Goal: Task Accomplishment & Management: Manage account settings

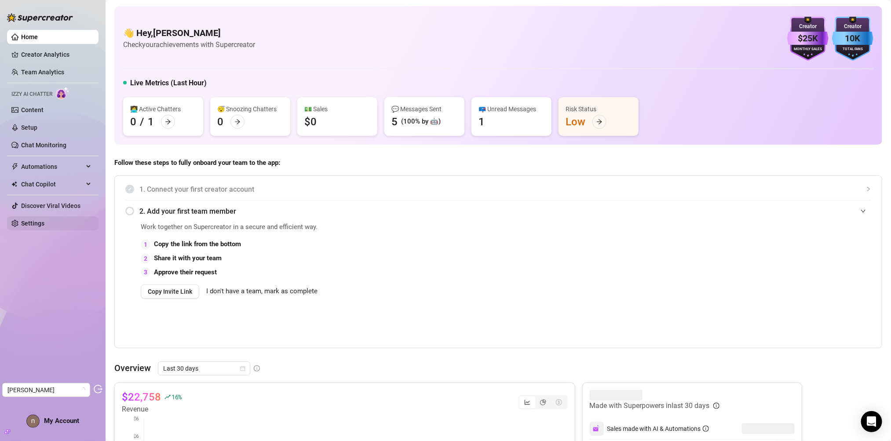
click at [42, 226] on link "Settings" at bounding box center [32, 223] width 23 height 7
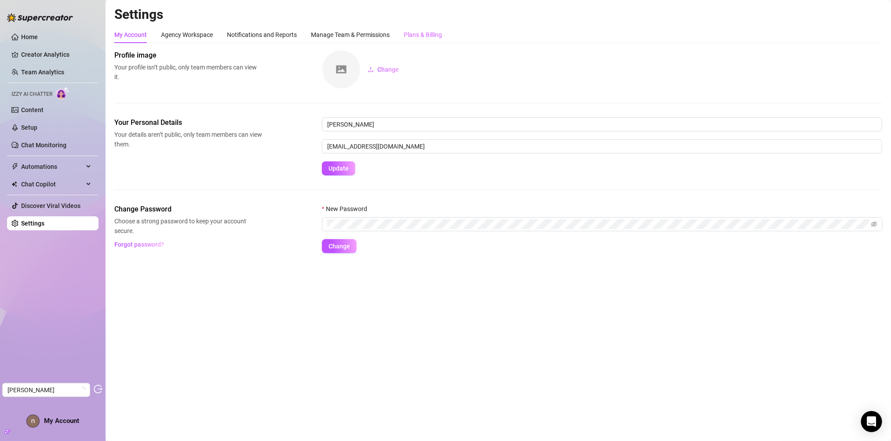
click at [414, 43] on div "Plans & Billing" at bounding box center [423, 34] width 38 height 17
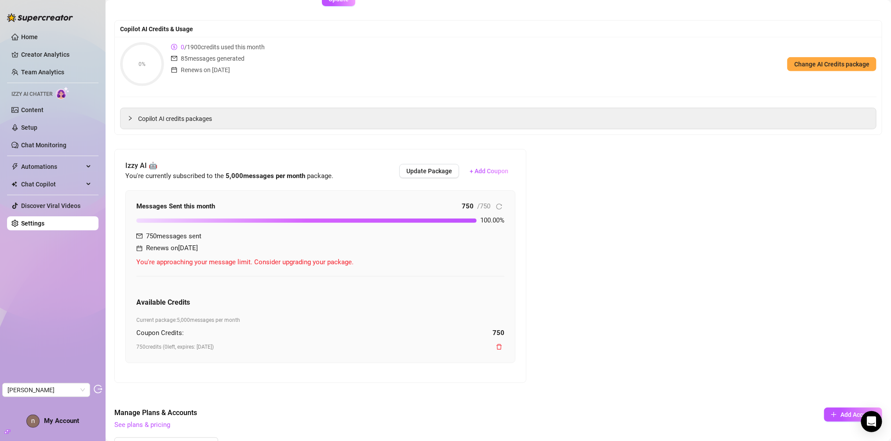
scroll to position [195, 0]
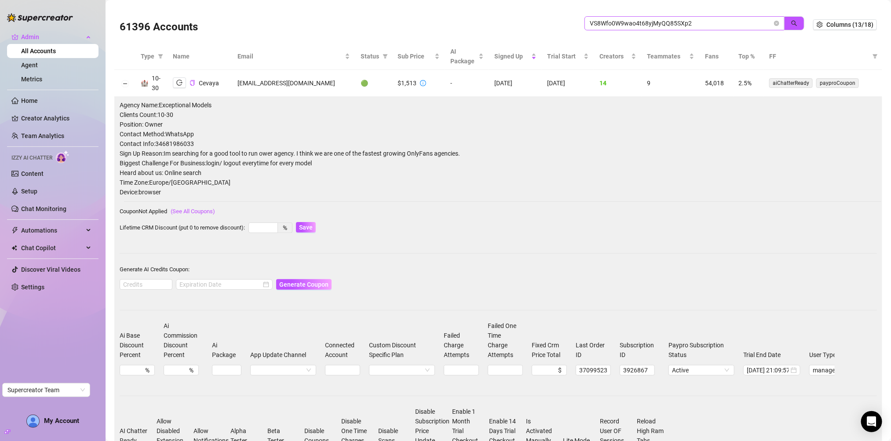
click at [696, 24] on input "VS8Wfo0W9wao4t68yjMyQQ85SXp2" at bounding box center [681, 23] width 182 height 10
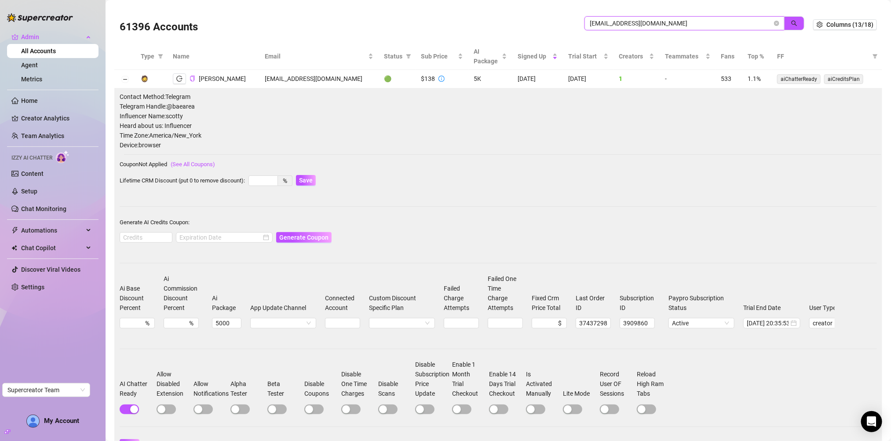
click at [695, 28] on input "sfarrangement@gmail.com" at bounding box center [681, 23] width 182 height 10
paste input "ofibalenci"
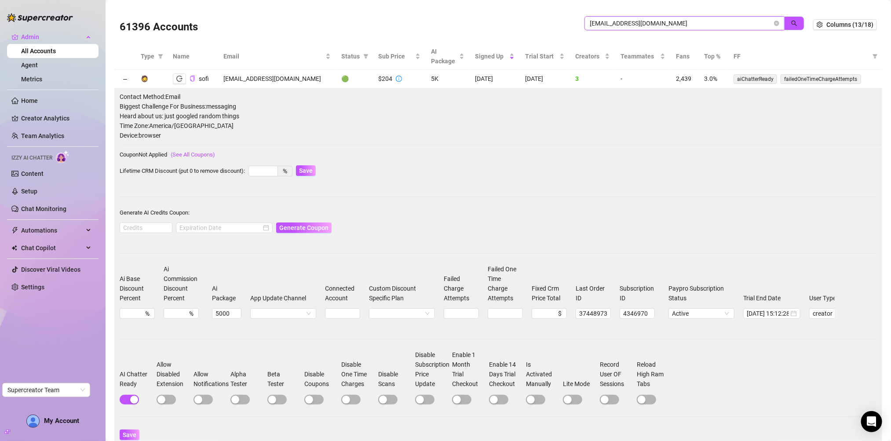
click at [685, 22] on input "sofibalenci@gmail.com" at bounding box center [681, 23] width 182 height 10
paste input "dibondibond"
type input "[EMAIL_ADDRESS][DOMAIN_NAME]"
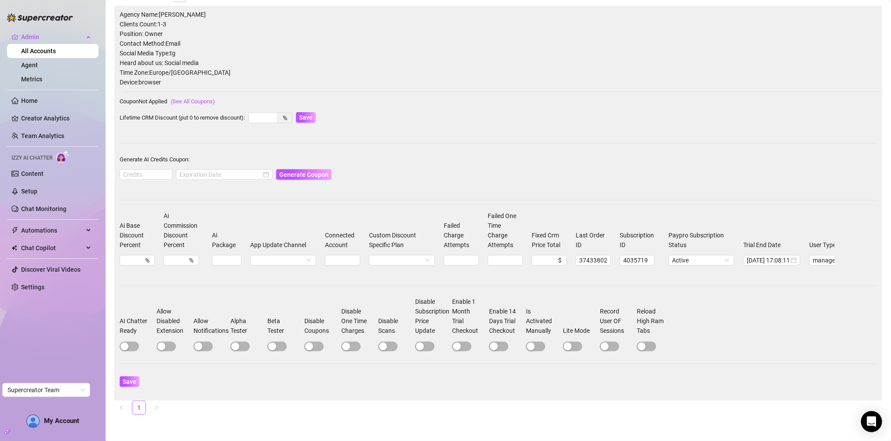
scroll to position [90, 0]
click at [135, 345] on span "button" at bounding box center [129, 347] width 19 height 10
click at [141, 170] on input at bounding box center [146, 175] width 52 height 10
type input "1000"
click at [178, 173] on div at bounding box center [224, 179] width 97 height 22
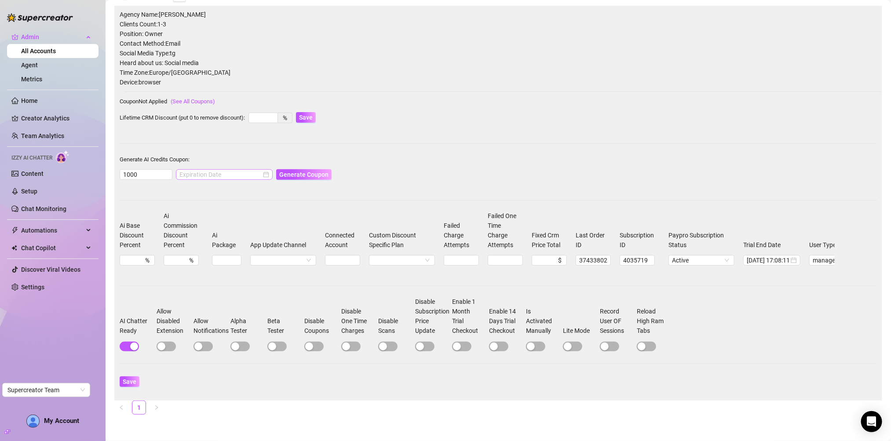
click at [184, 170] on div at bounding box center [224, 174] width 97 height 11
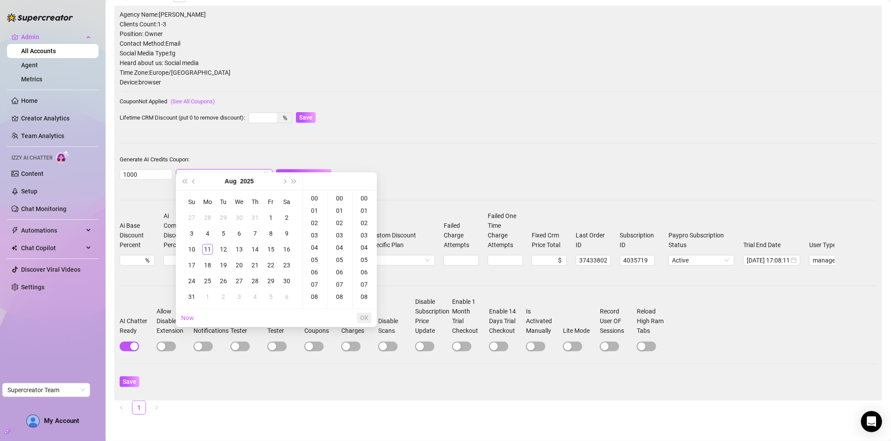
click at [186, 170] on input at bounding box center [220, 175] width 82 height 10
click at [285, 182] on span "Next month (PageDown)" at bounding box center [284, 181] width 4 height 4
click at [257, 227] on td "11" at bounding box center [255, 234] width 16 height 16
type input "2025-09-11 00:00:00"
click at [365, 317] on span "OK" at bounding box center [364, 317] width 8 height 7
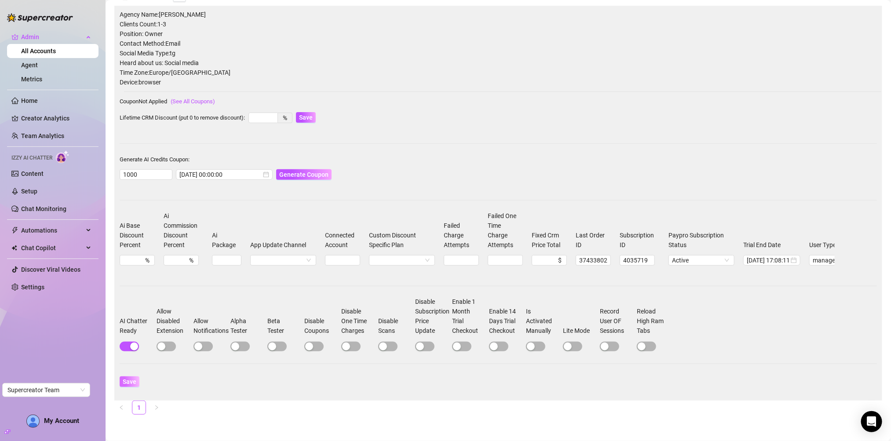
click at [129, 385] on span "Save" at bounding box center [130, 381] width 14 height 7
click at [295, 171] on span "Generate Coupon" at bounding box center [303, 174] width 49 height 7
click at [534, 38] on span "Coupon for 1000 credits generated successfully for Dana Borysova!: 4DFDDA3100RS…" at bounding box center [450, 41] width 265 height 10
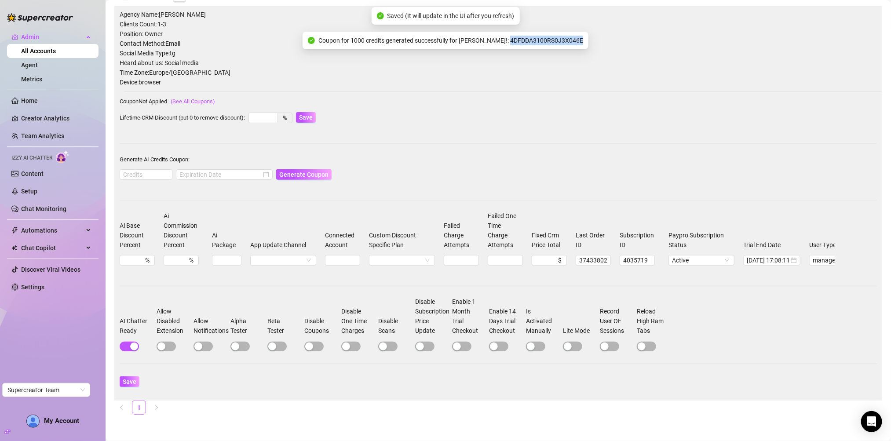
click at [534, 38] on span "Coupon for 1000 credits generated successfully for Dana Borysova!: 4DFDDA3100RS…" at bounding box center [450, 41] width 265 height 10
copy span "4DFDDA3100RS0J3X046E"
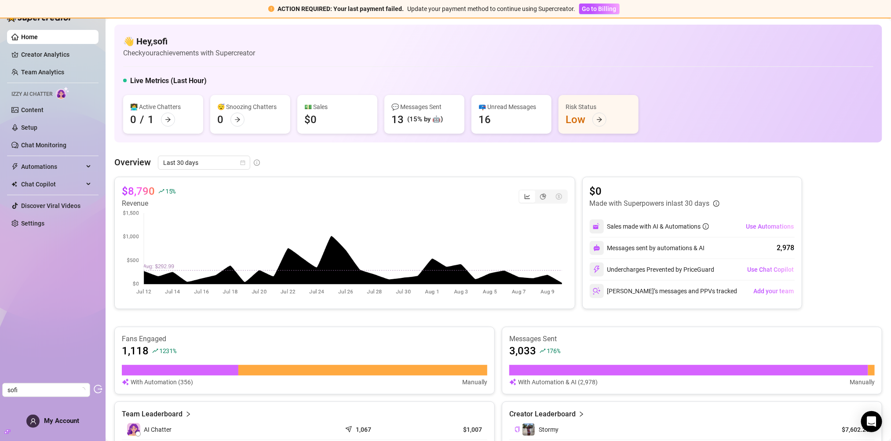
click at [80, 419] on div "Home Creator Analytics Team Analytics Izzy AI Chatter Content Setup Chat Monito…" at bounding box center [52, 216] width 91 height 433
click at [66, 421] on span "My Account" at bounding box center [61, 421] width 35 height 8
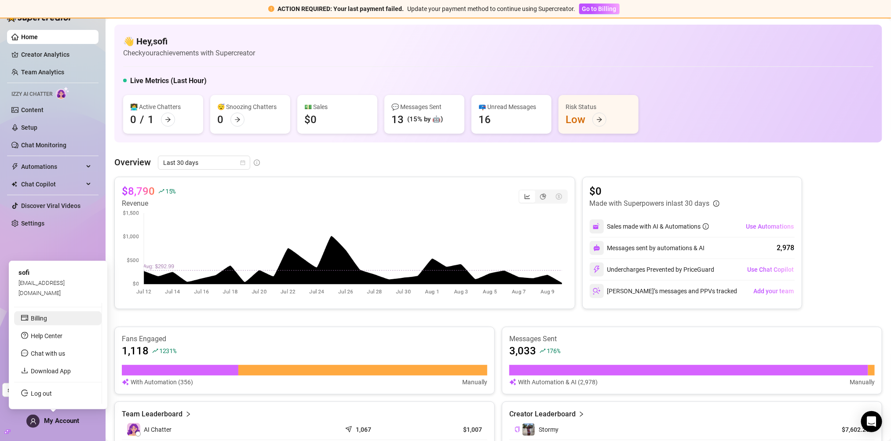
click at [47, 320] on link "Billing" at bounding box center [39, 318] width 16 height 7
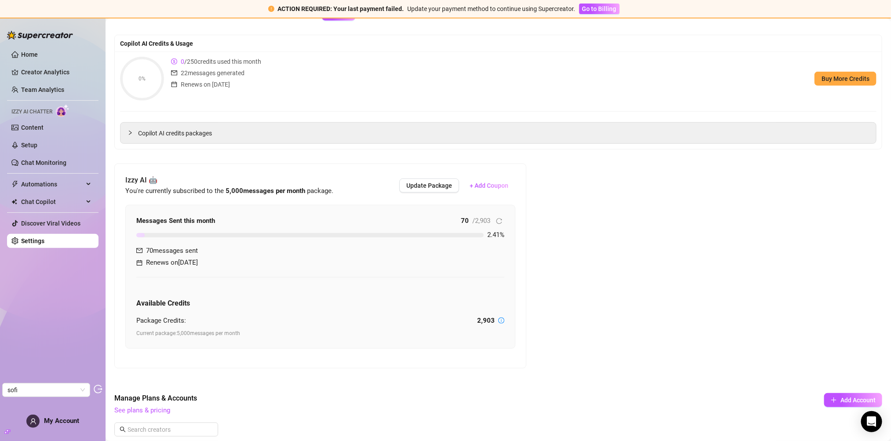
scroll to position [293, 0]
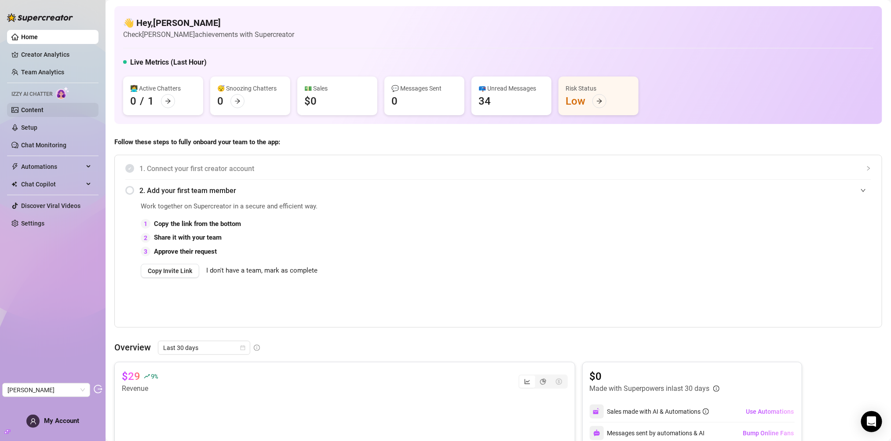
click at [44, 106] on link "Content" at bounding box center [32, 109] width 22 height 7
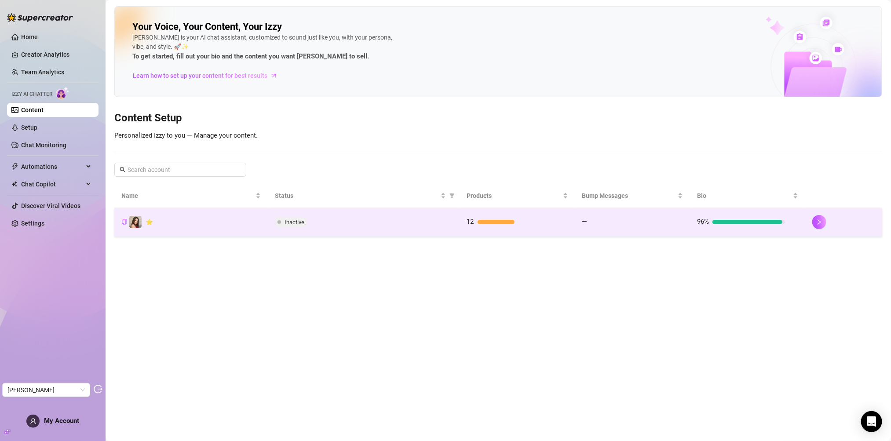
click at [337, 217] on div "Inactive" at bounding box center [364, 222] width 178 height 11
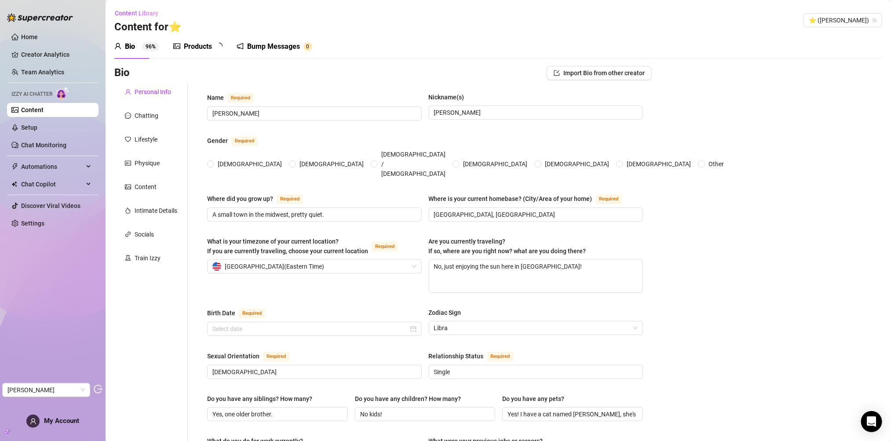
radio input "true"
type input "[DATE]"
click at [142, 111] on div "Chatting" at bounding box center [147, 116] width 24 height 10
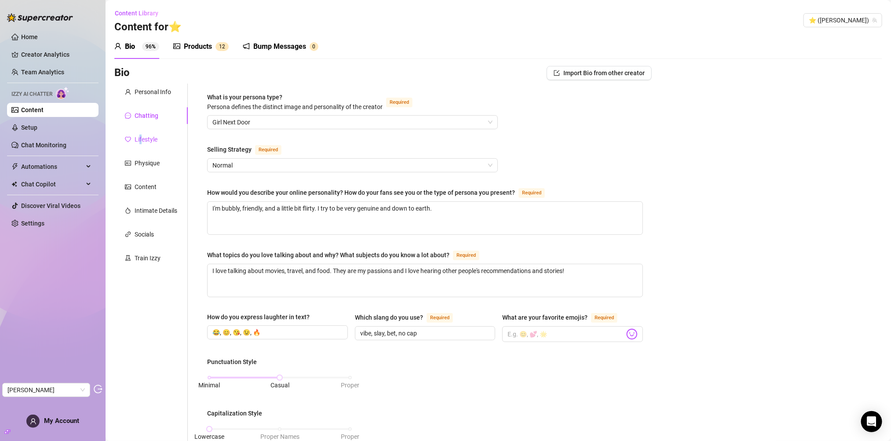
drag, startPoint x: 140, startPoint y: 141, endPoint x: 157, endPoint y: 151, distance: 19.3
click at [141, 141] on div "Lifestyle" at bounding box center [146, 140] width 23 height 10
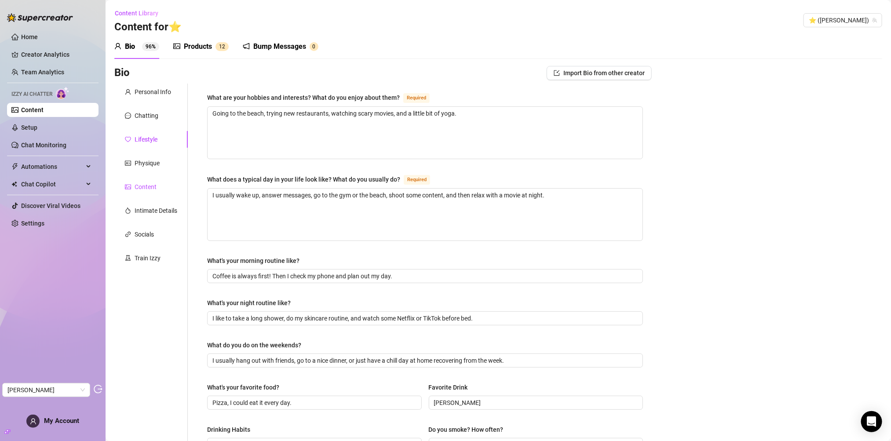
click at [147, 186] on div "Content" at bounding box center [146, 187] width 22 height 10
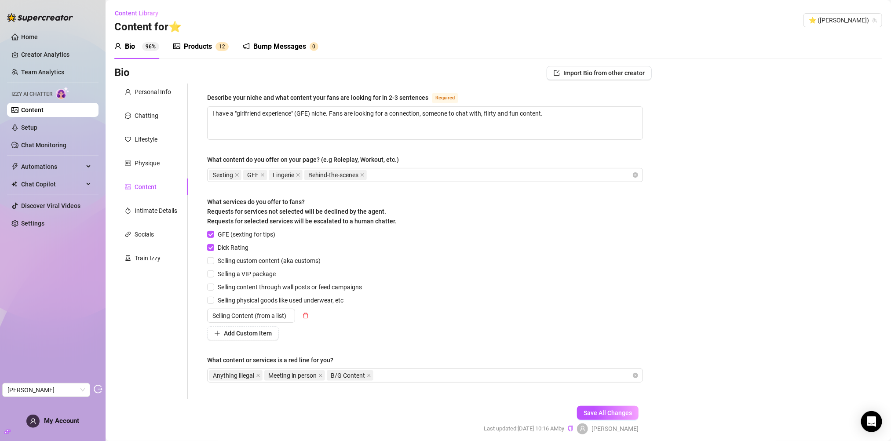
click at [159, 221] on div "Personal Info Chatting Lifestyle Physique Content Intimate Details Socials Trai…" at bounding box center [150, 242] width 73 height 316
click at [160, 219] on div "Intimate Details" at bounding box center [150, 210] width 73 height 17
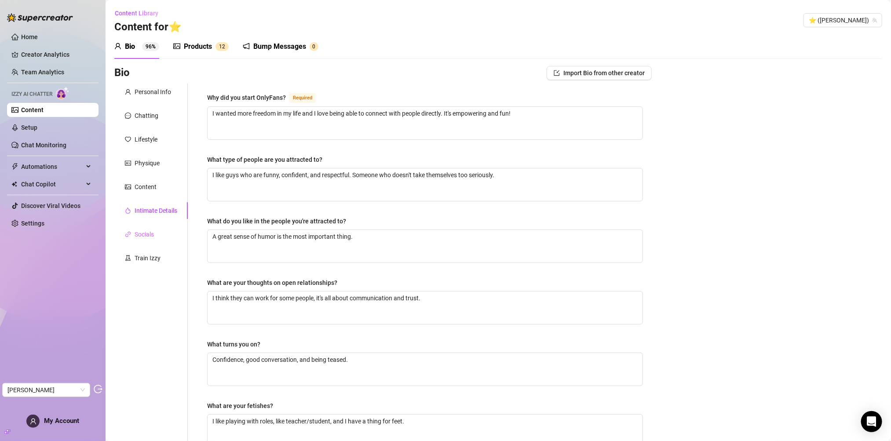
click at [160, 232] on div "Socials" at bounding box center [150, 234] width 73 height 17
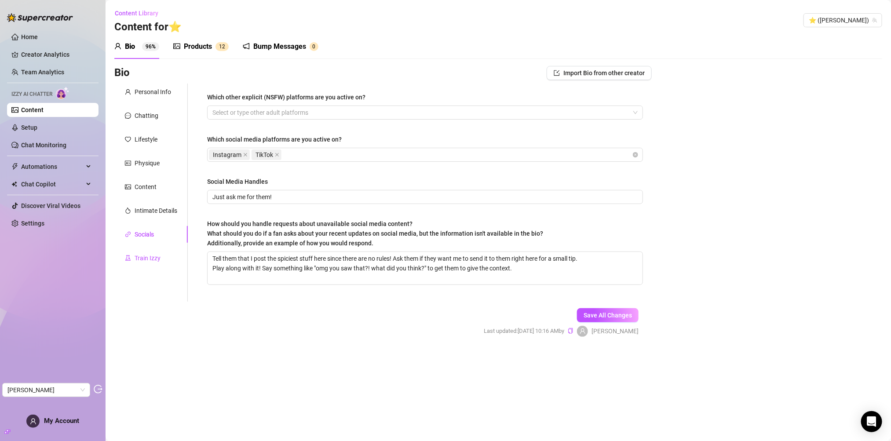
click at [135, 255] on div "Train Izzy" at bounding box center [148, 258] width 26 height 10
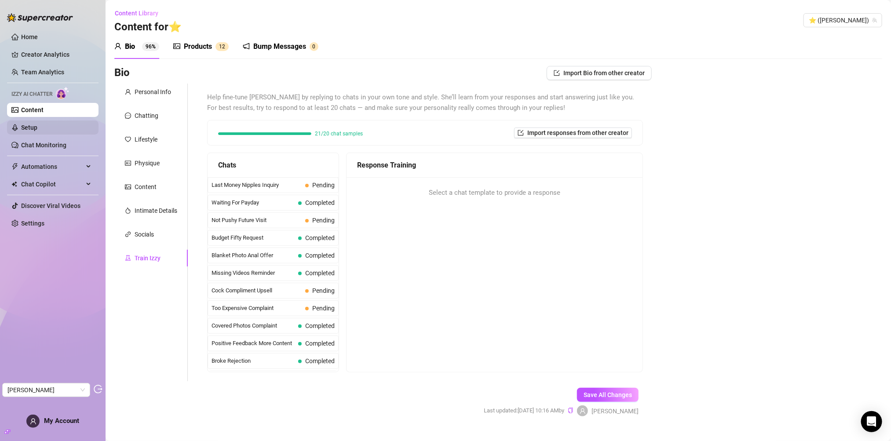
click at [30, 131] on link "Setup" at bounding box center [29, 127] width 16 height 7
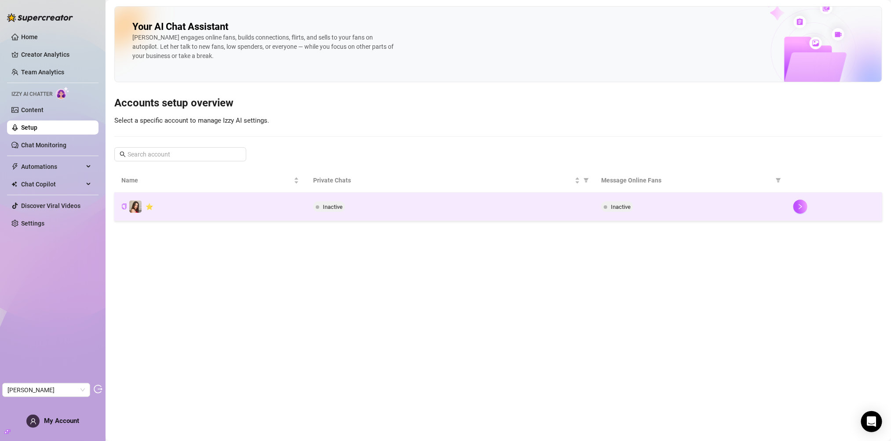
click at [304, 199] on td "⭐️" at bounding box center [210, 207] width 192 height 29
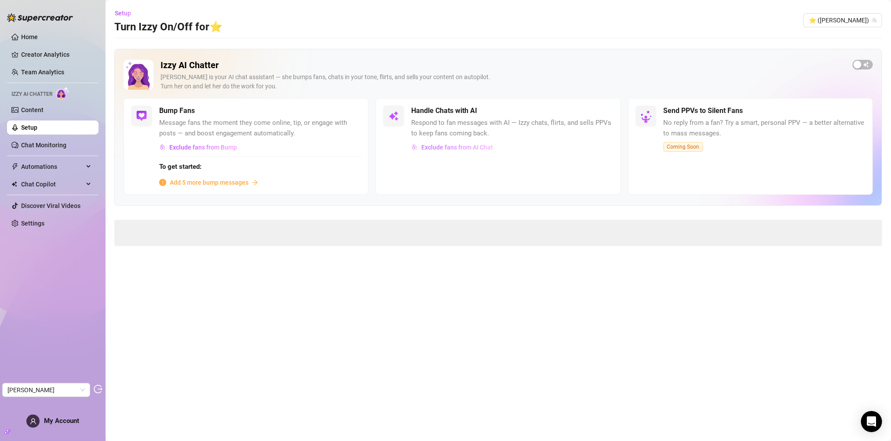
click at [476, 148] on span "Exclude fans from AI Chat" at bounding box center [457, 147] width 72 height 7
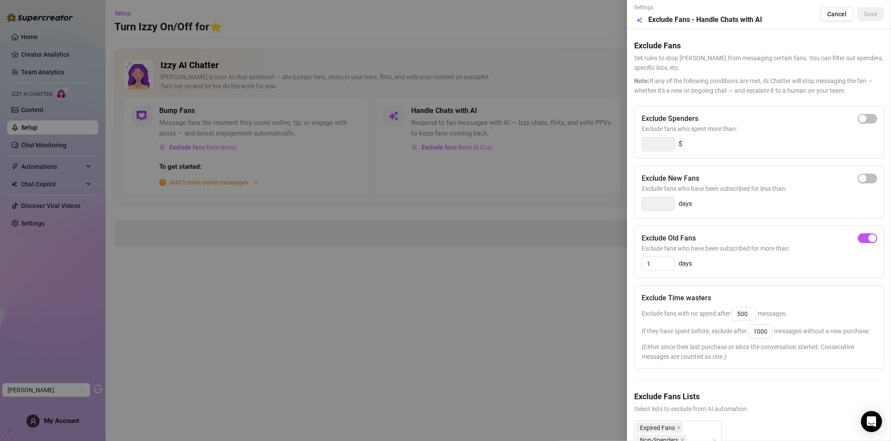
click at [29, 123] on div at bounding box center [445, 220] width 891 height 441
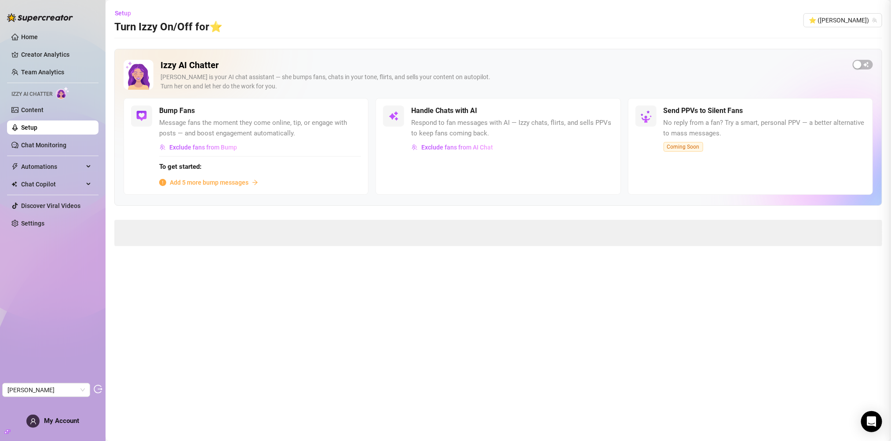
click at [35, 116] on div at bounding box center [445, 220] width 891 height 441
click at [37, 112] on link "Content" at bounding box center [32, 109] width 22 height 7
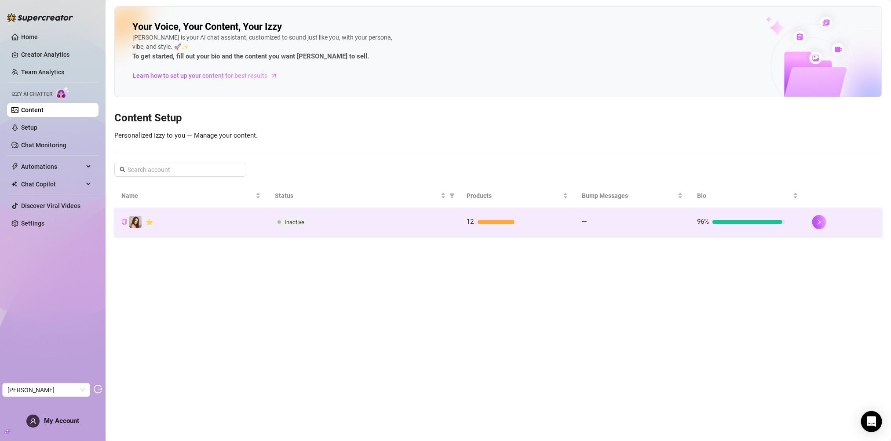
click at [405, 223] on div "Inactive" at bounding box center [364, 222] width 178 height 11
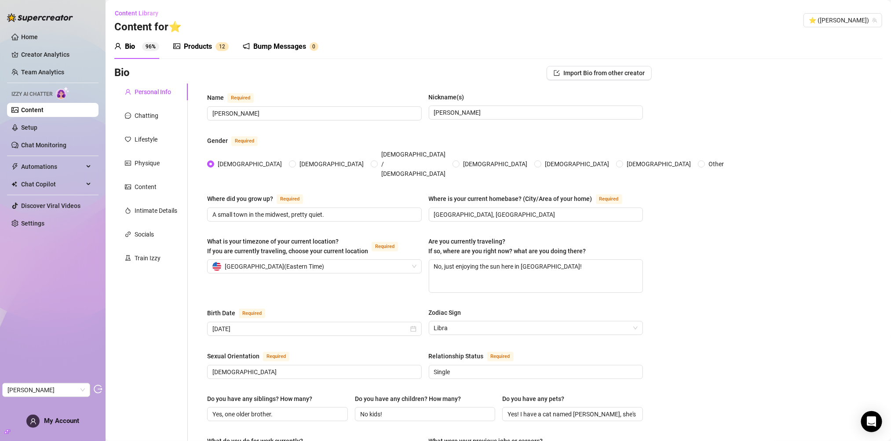
click at [195, 53] on div "Products 1 2" at bounding box center [200, 46] width 55 height 25
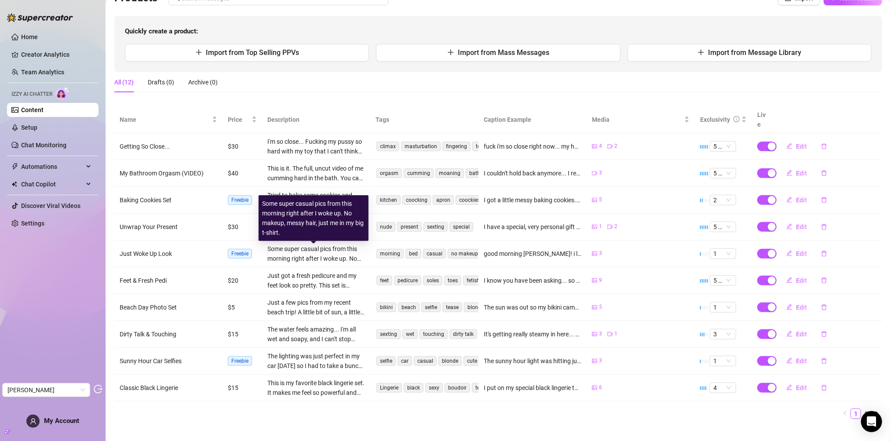
scroll to position [75, 0]
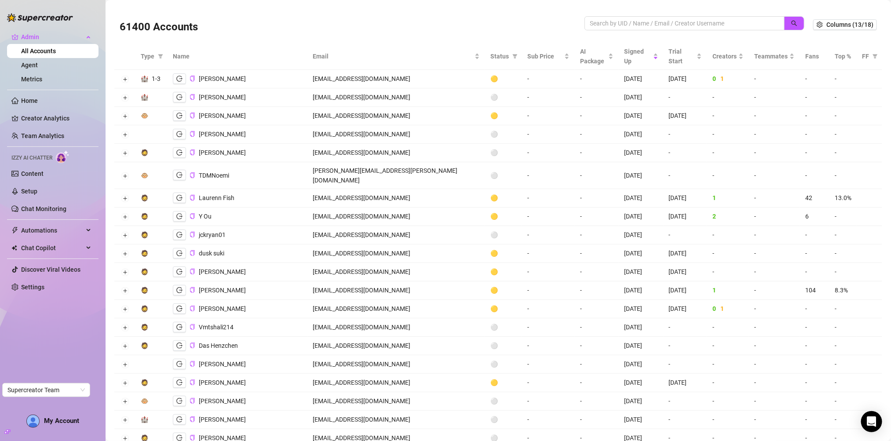
scroll to position [3, 0]
click at [664, 16] on input "search" at bounding box center [681, 21] width 182 height 10
paste input "myglatin@gmail.com"
type input "myglatin@gmail.com"
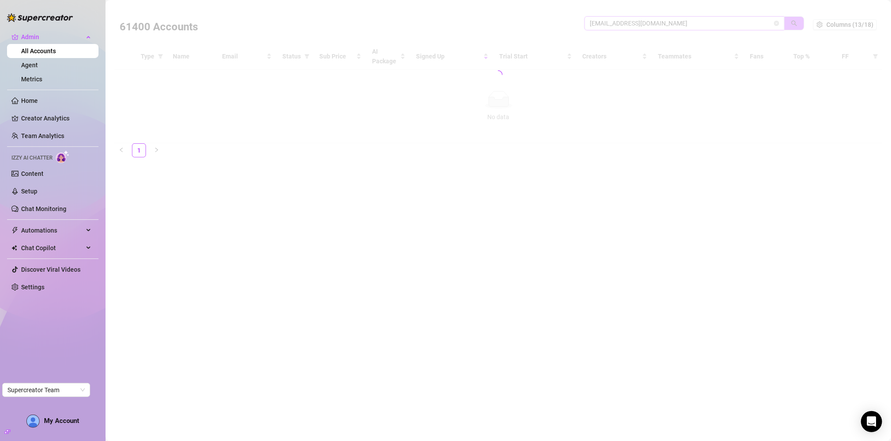
scroll to position [0, 0]
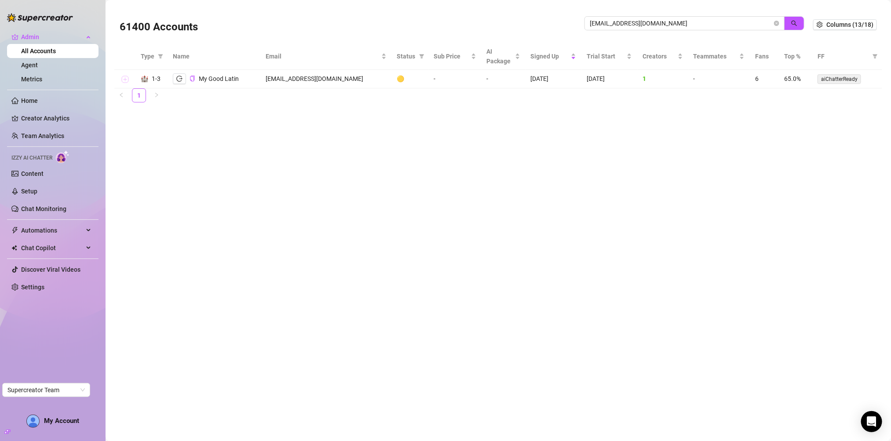
click at [128, 79] on button "Expand row" at bounding box center [124, 79] width 7 height 7
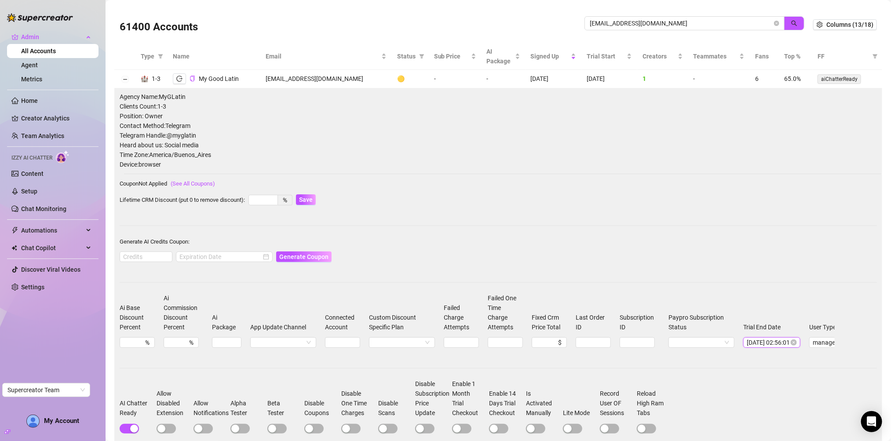
click at [774, 342] on input "2025-08-19 02:56:01" at bounding box center [768, 343] width 42 height 10
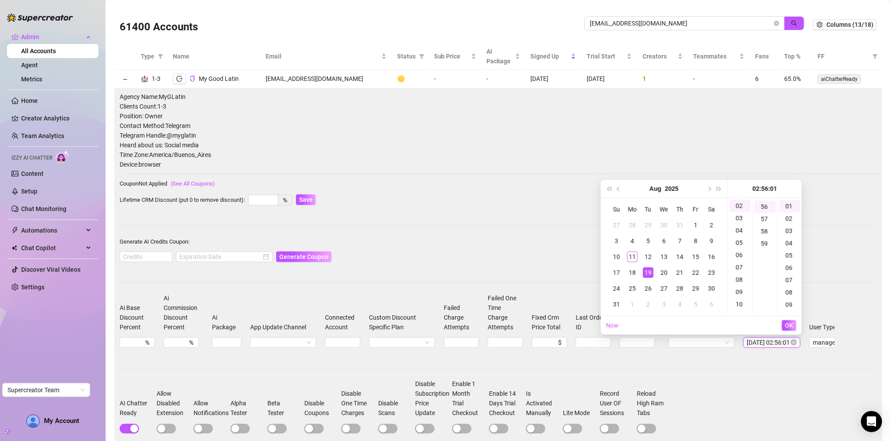
scroll to position [689, 0]
click at [646, 287] on div "26" at bounding box center [648, 288] width 11 height 11
click at [789, 326] on span "OK" at bounding box center [789, 325] width 8 height 7
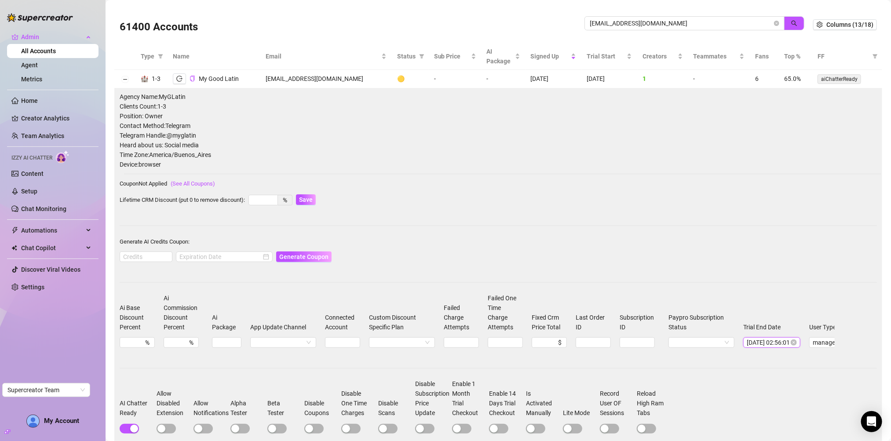
click at [775, 340] on input "2025-08-19 02:56:01" at bounding box center [768, 343] width 42 height 10
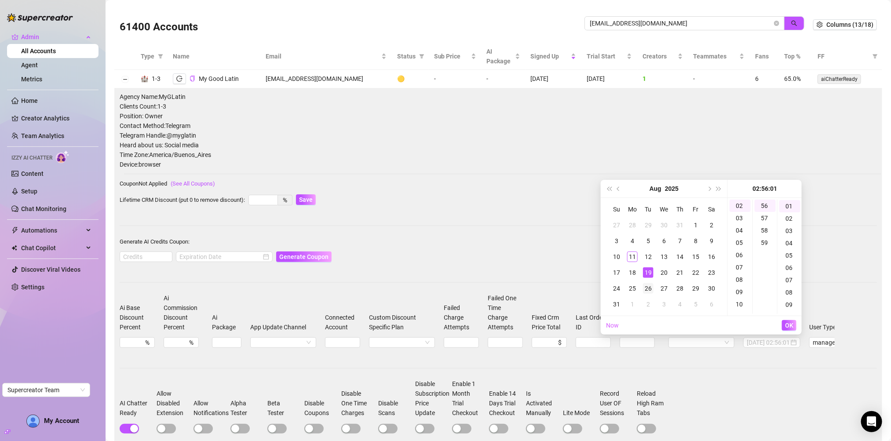
click at [648, 288] on div "26" at bounding box center [648, 288] width 11 height 11
click at [743, 304] on div "18" at bounding box center [739, 301] width 21 height 12
click at [789, 302] on div "09" at bounding box center [789, 305] width 21 height 12
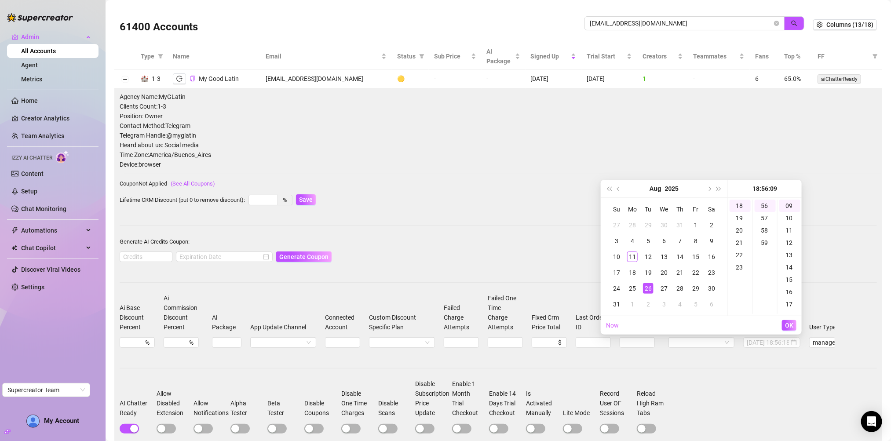
type input "2025-08-26 18:56:09"
click at [790, 330] on button "OK" at bounding box center [789, 325] width 15 height 11
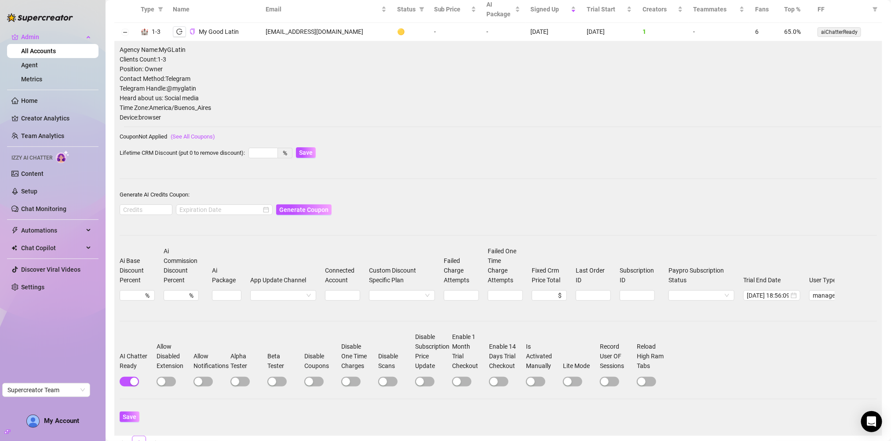
scroll to position [90, 0]
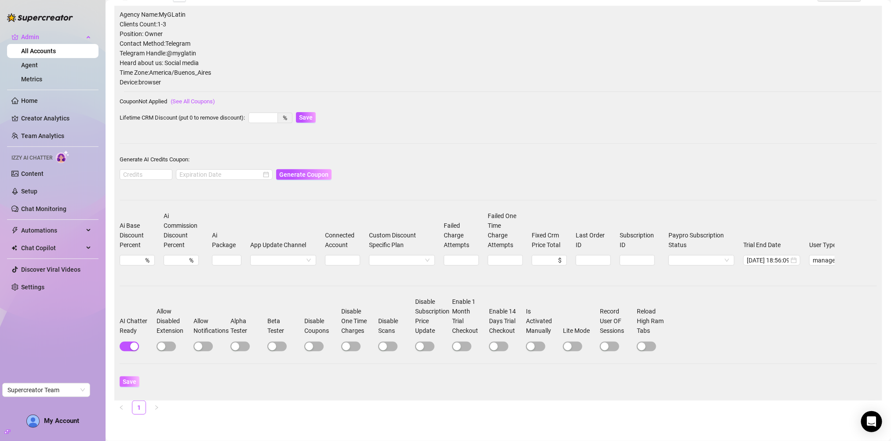
click at [125, 385] on span "Save" at bounding box center [130, 381] width 14 height 7
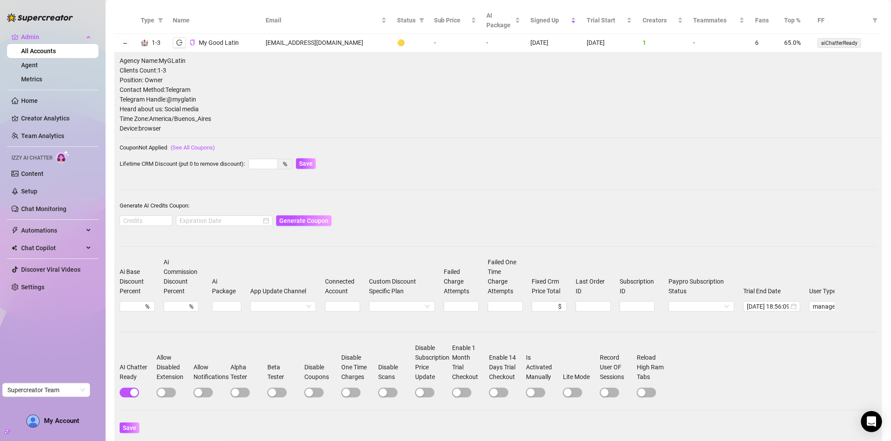
scroll to position [0, 0]
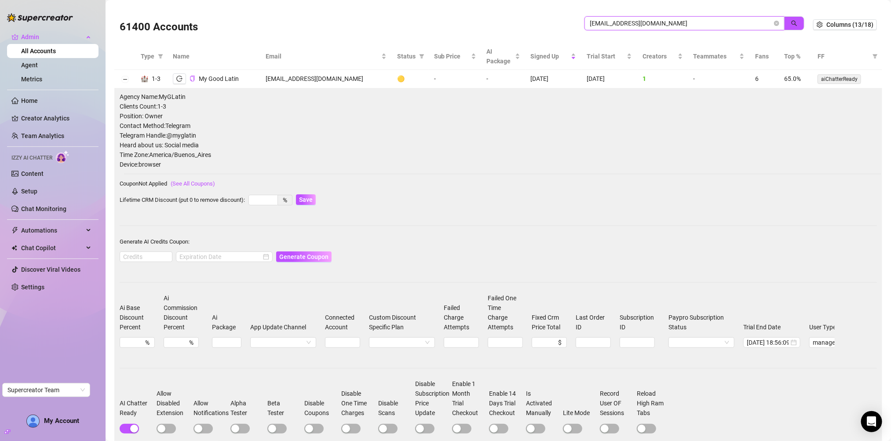
click at [629, 22] on input "myglatin@gmail.com" at bounding box center [681, 23] width 182 height 10
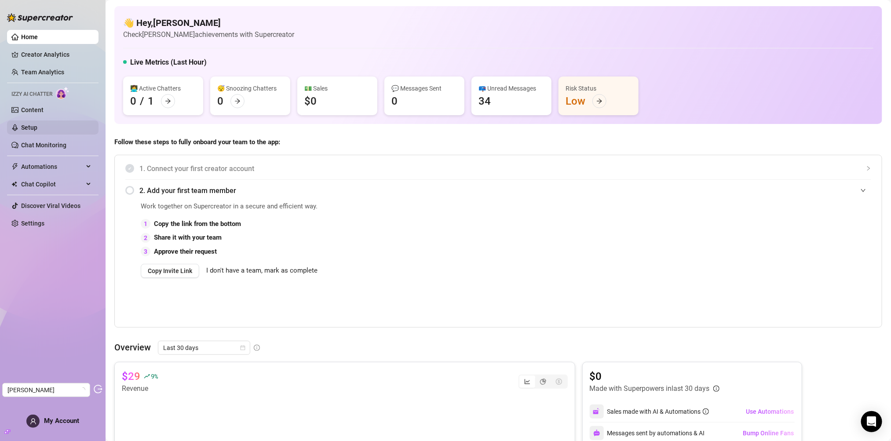
click at [29, 127] on link "Setup" at bounding box center [29, 127] width 16 height 7
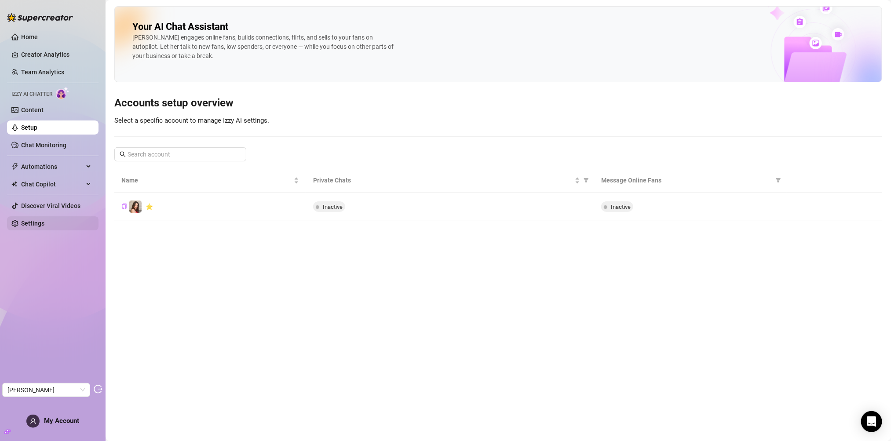
click at [33, 222] on link "Settings" at bounding box center [32, 223] width 23 height 7
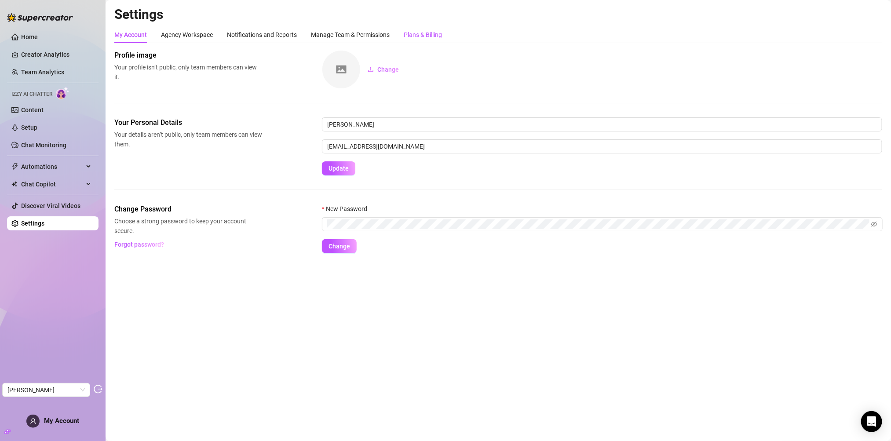
click at [414, 33] on div "Plans & Billing" at bounding box center [423, 35] width 38 height 10
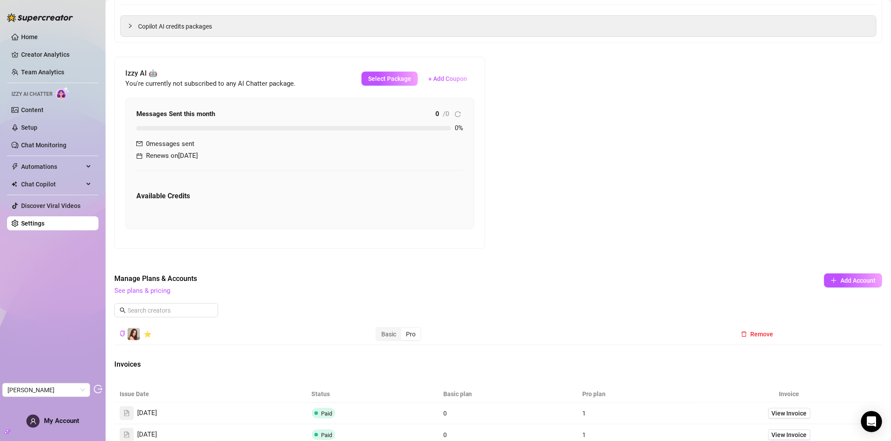
scroll to position [295, 0]
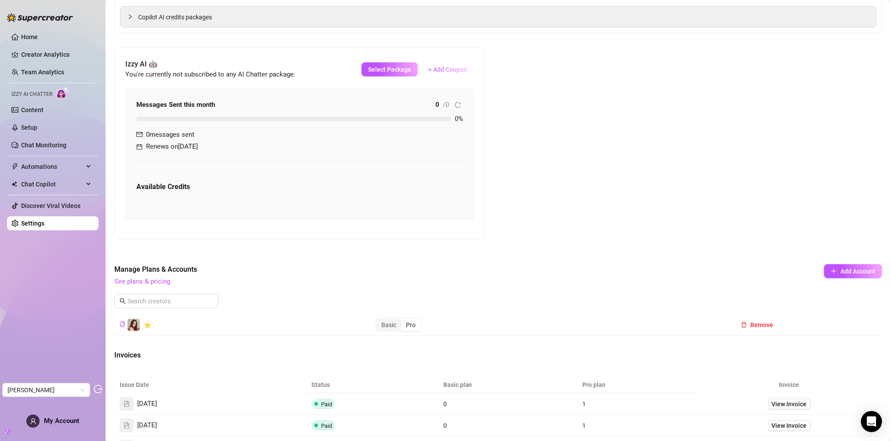
click at [441, 74] on button "+ Add Coupon" at bounding box center [447, 69] width 53 height 14
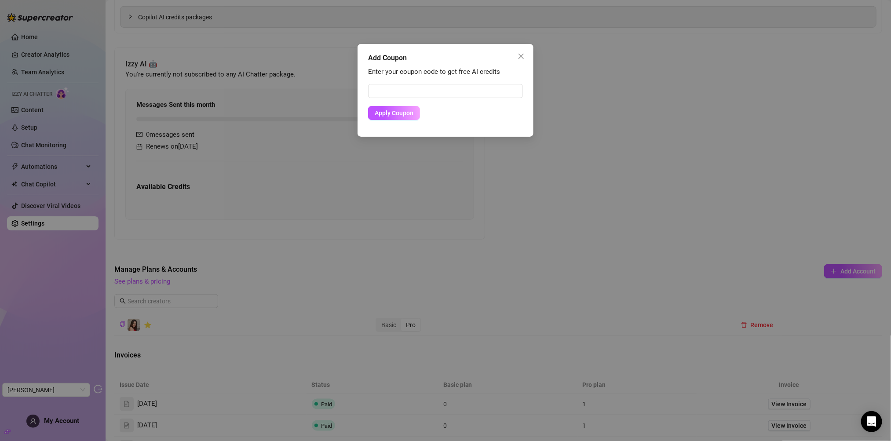
click at [424, 99] on form "Apply Coupon" at bounding box center [445, 102] width 155 height 36
click at [425, 95] on input "text" at bounding box center [445, 91] width 155 height 14
paste input "4DFDDA3100RS0J3X046E"
type input "4DFDDA3100RS0J3X046E"
click at [405, 115] on span "Apply Coupon" at bounding box center [394, 112] width 39 height 7
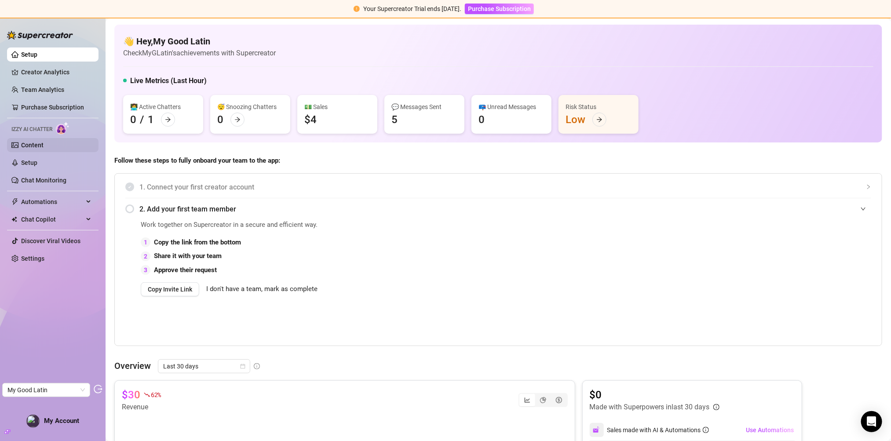
click at [44, 146] on link "Content" at bounding box center [32, 145] width 22 height 7
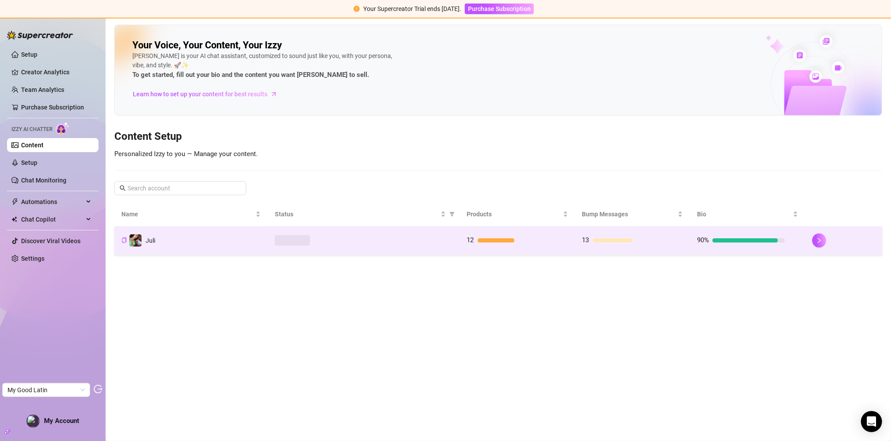
click at [401, 231] on td at bounding box center [364, 240] width 192 height 29
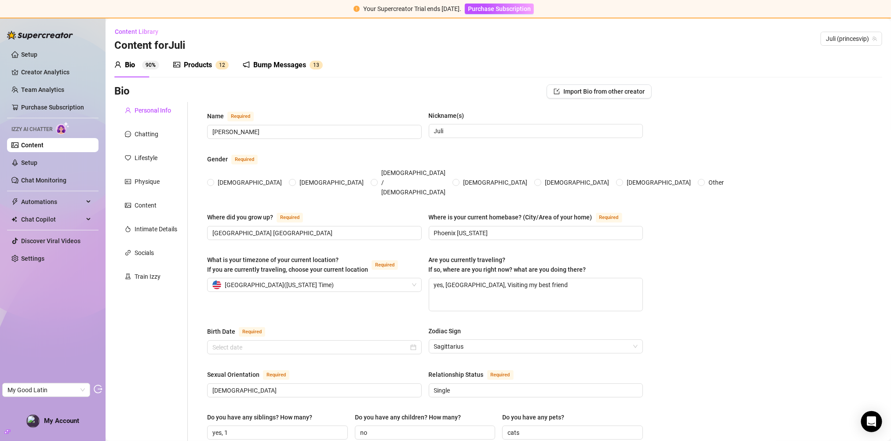
radio input "true"
type input "[DATE]"
click at [204, 57] on div "Products 1 2" at bounding box center [200, 65] width 55 height 25
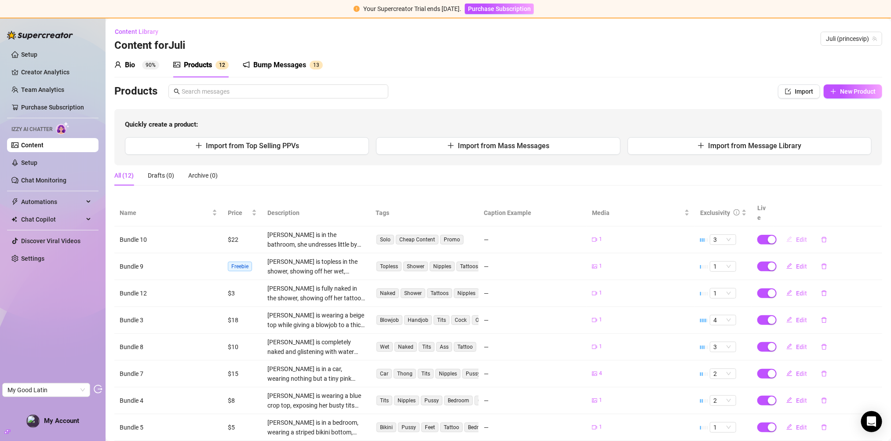
click at [789, 234] on button "Edit" at bounding box center [796, 240] width 35 height 14
type textarea "Type your message here..."
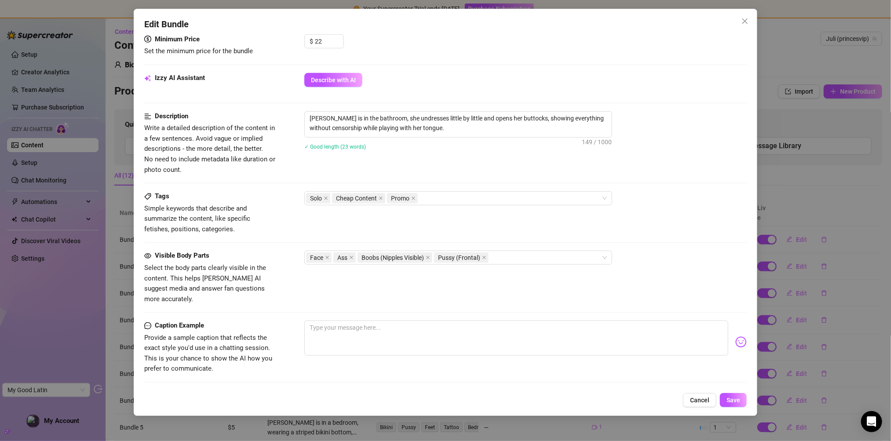
scroll to position [285, 0]
click at [741, 23] on span "Close" at bounding box center [745, 21] width 14 height 7
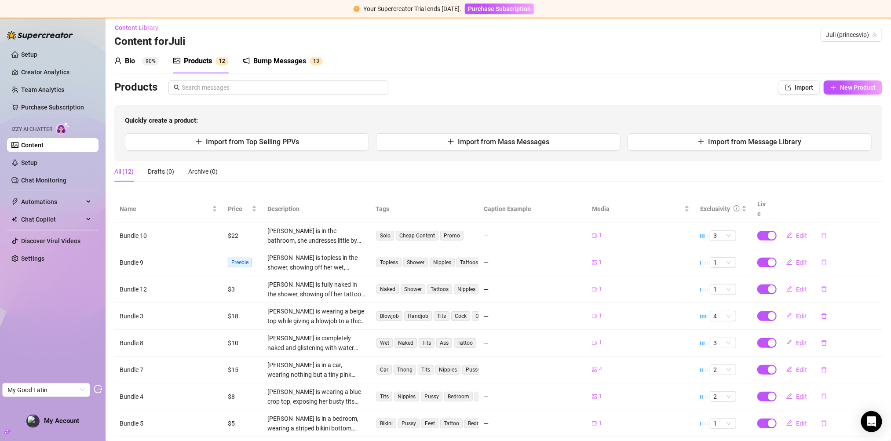
scroll to position [0, 0]
